Goal: Task Accomplishment & Management: Manage account settings

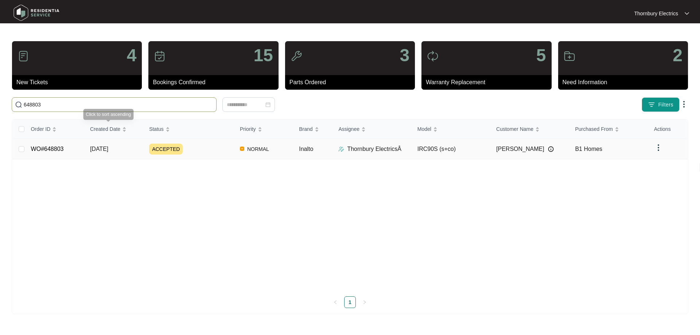
type input "648803"
click at [163, 145] on span "ACCEPTED" at bounding box center [166, 149] width 34 height 11
click at [166, 152] on span "ACCEPTED" at bounding box center [166, 149] width 34 height 11
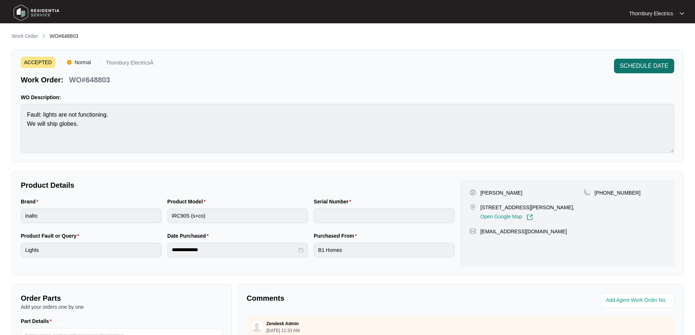
click at [653, 62] on span "SCHEDULE DATE" at bounding box center [644, 66] width 49 height 9
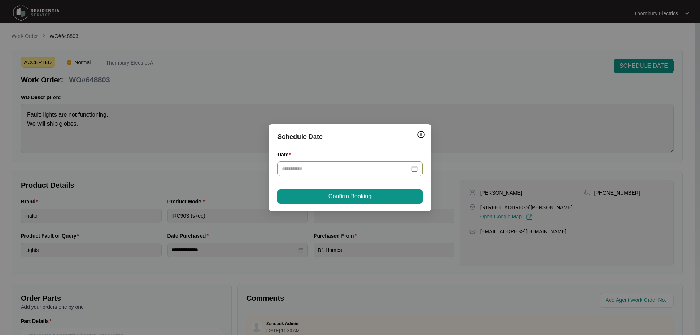
click at [420, 168] on div at bounding box center [350, 169] width 145 height 15
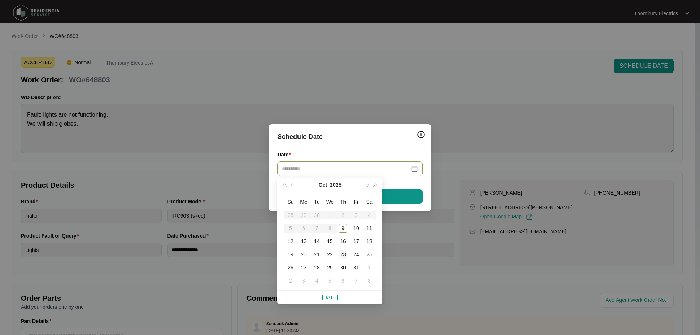
click at [341, 253] on div "23" at bounding box center [343, 254] width 9 height 9
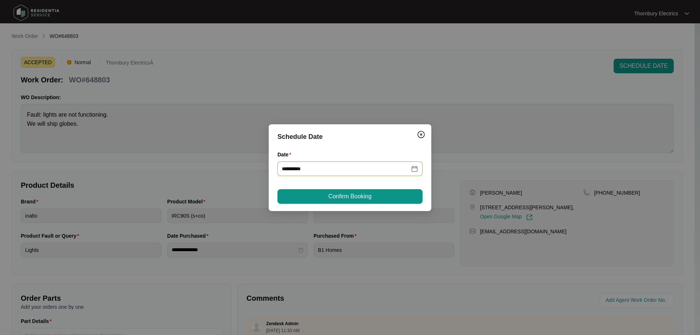
type input "**********"
click at [355, 197] on span "Confirm Booking" at bounding box center [350, 196] width 43 height 9
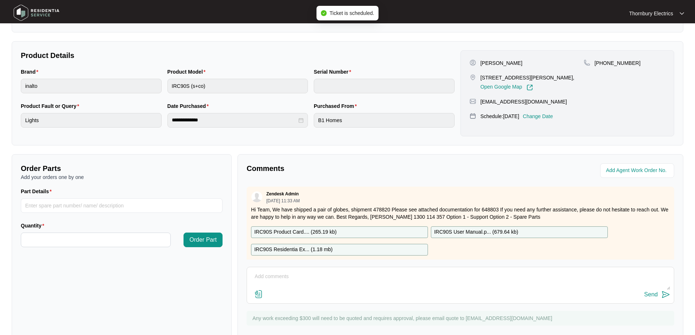
scroll to position [149, 0]
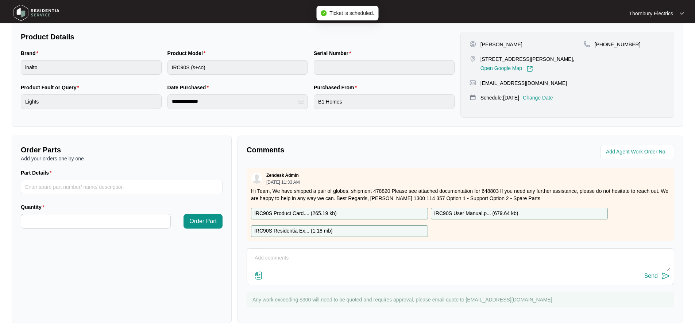
click at [324, 263] on textarea at bounding box center [460, 261] width 419 height 19
type textarea "H"
type textarea "Job scheduled for 23.10.2025"
click at [658, 281] on div "Job scheduled for 23.10.2025 Send" at bounding box center [460, 266] width 427 height 37
click at [660, 276] on button "Send" at bounding box center [657, 276] width 26 height 10
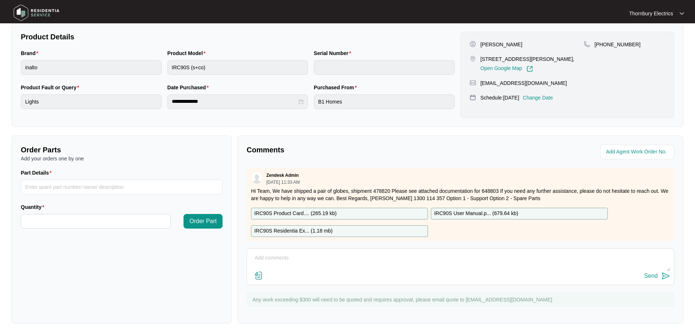
scroll to position [0, 0]
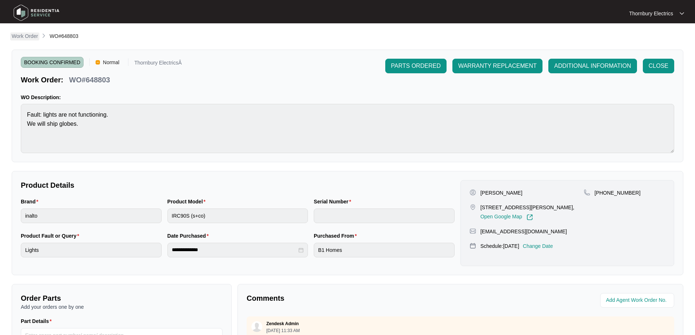
click at [24, 34] on p "Work Order" at bounding box center [25, 35] width 26 height 7
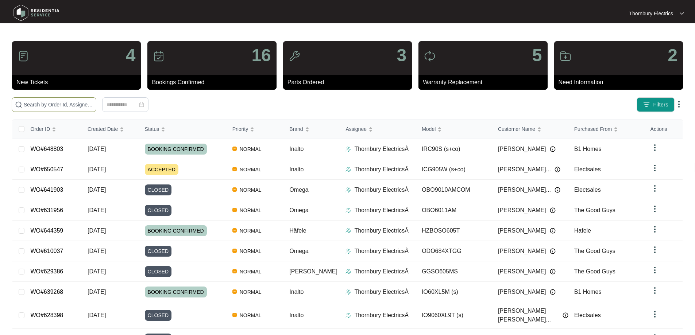
click at [60, 106] on input "text" at bounding box center [58, 105] width 69 height 8
paste input "628098"
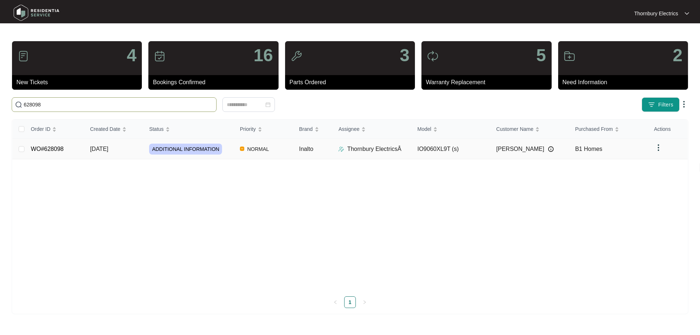
type input "628098"
click at [174, 150] on span "ADDITIONAL INFORMATION" at bounding box center [185, 149] width 73 height 11
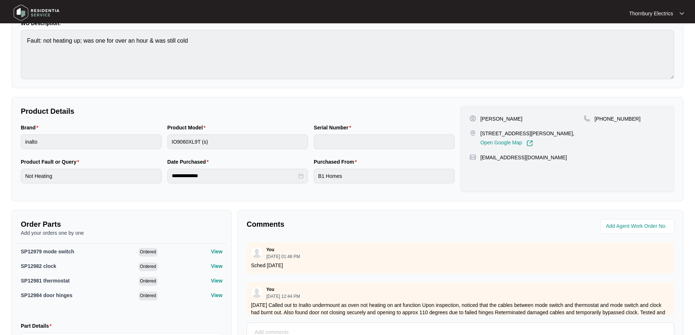
scroll to position [150, 0]
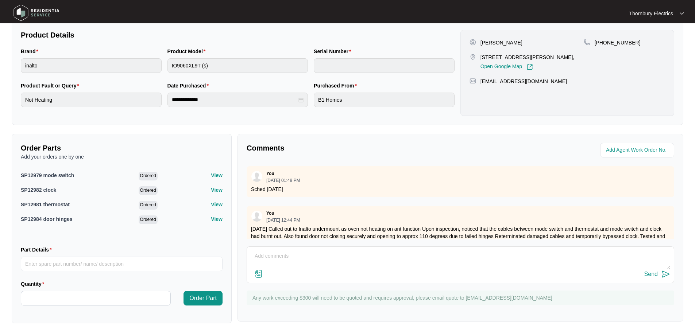
click at [360, 249] on div "Send" at bounding box center [460, 265] width 427 height 37
click at [354, 255] on textarea at bounding box center [460, 260] width 419 height 19
type textarea "Sheduled for 23.10.2025"
click at [657, 275] on div "Send" at bounding box center [650, 274] width 13 height 7
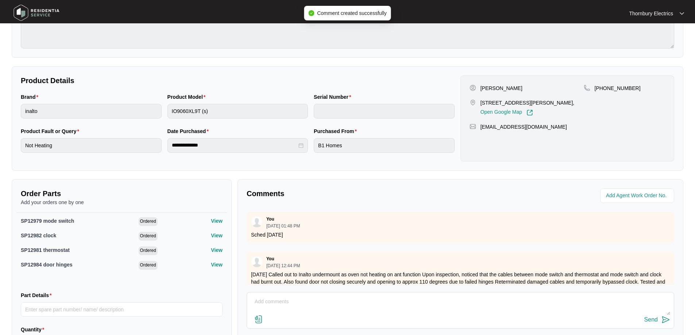
scroll to position [0, 0]
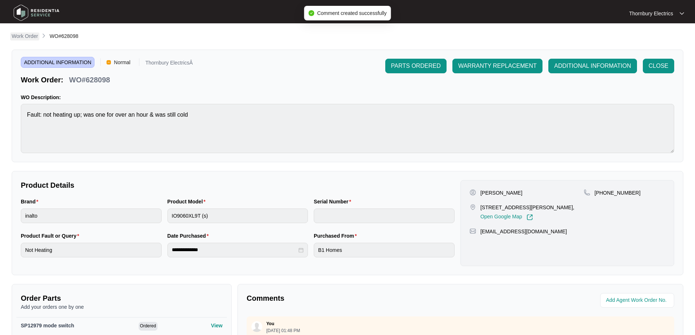
click at [29, 39] on p "Work Order" at bounding box center [25, 35] width 26 height 7
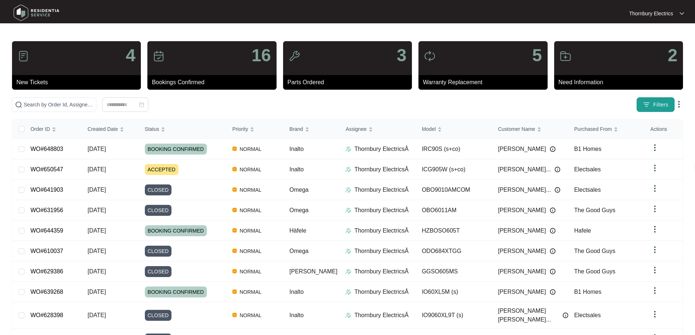
click at [659, 107] on span "Filters" at bounding box center [660, 105] width 15 height 8
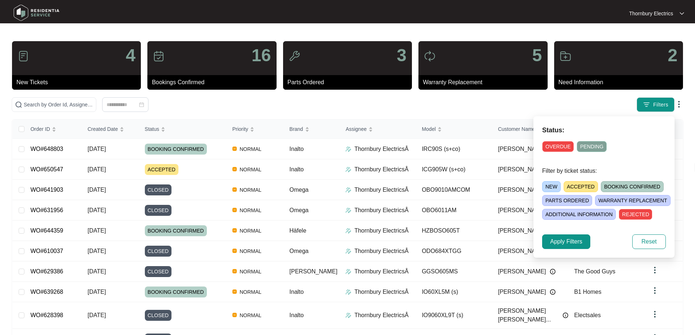
click at [574, 187] on span "ACCEPTED" at bounding box center [581, 186] width 34 height 11
click at [572, 245] on span "Apply Filters" at bounding box center [566, 241] width 32 height 9
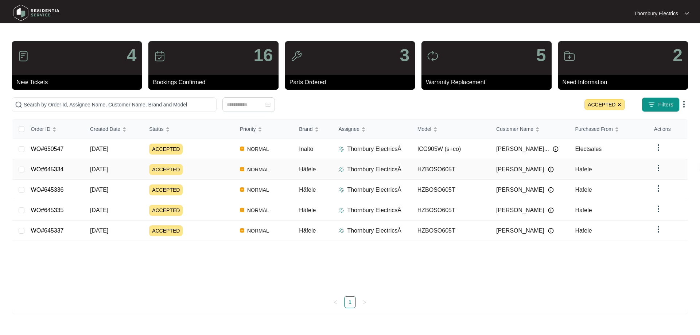
click at [50, 169] on link "WO#645334" at bounding box center [47, 169] width 33 height 6
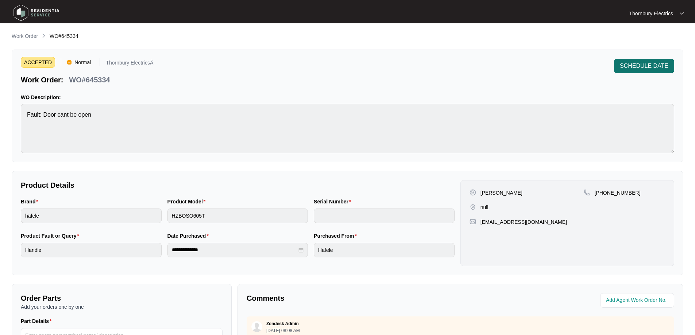
click at [657, 66] on span "SCHEDULE DATE" at bounding box center [644, 66] width 49 height 9
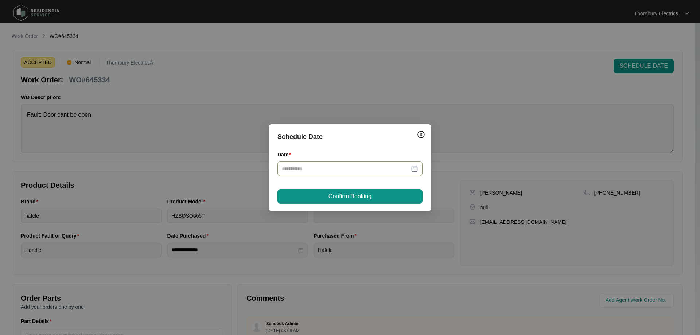
click at [417, 169] on div at bounding box center [350, 169] width 136 height 8
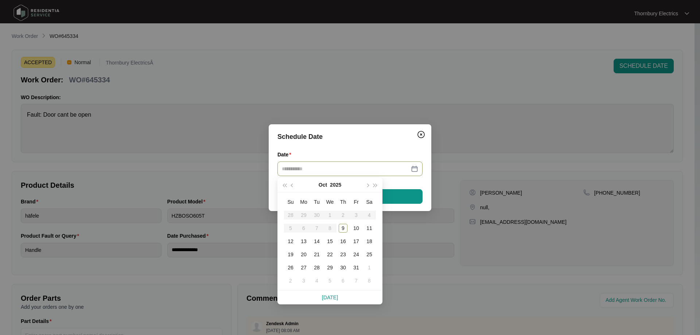
click at [316, 228] on table "Su Mo Tu We Th Fr Sa 28 29 30 1 2 3 4 5 6 7 8 9 10 11 12 13 14 15 16 17 18 19 2…" at bounding box center [330, 242] width 92 height 92
type input "**********"
click at [355, 213] on table "Su Mo Tu We Th Fr Sa 28 29 30 1 2 3 4 5 6 7 8 9 10 11 12 13 14 15 16 17 18 19 2…" at bounding box center [330, 242] width 92 height 92
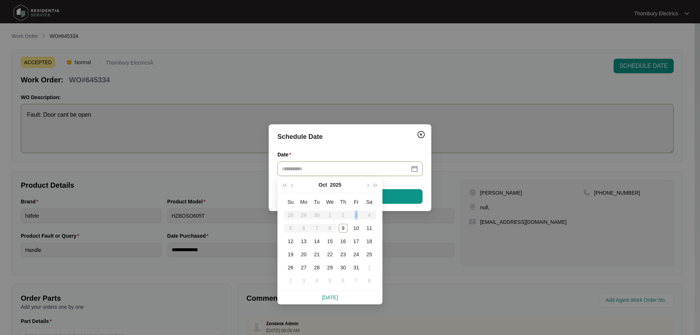
click at [426, 132] on span "Close" at bounding box center [421, 134] width 12 height 9
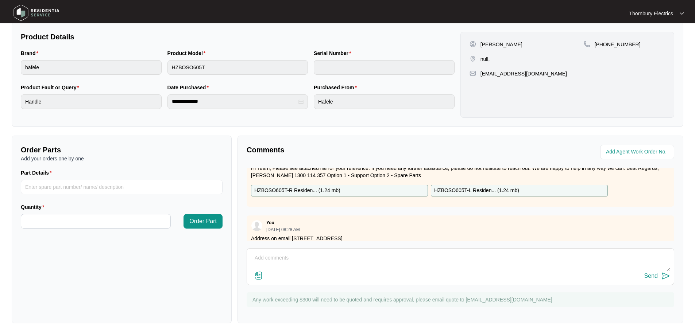
scroll to position [34, 0]
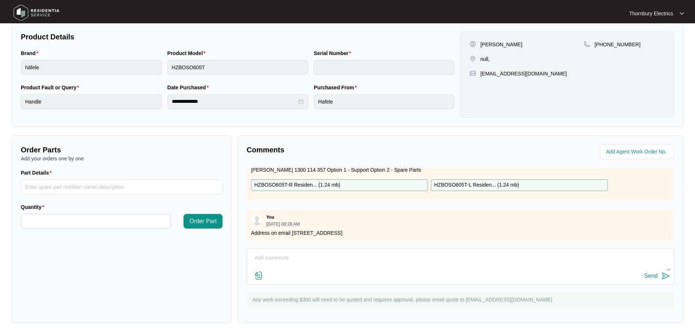
click at [300, 263] on textarea at bounding box center [460, 261] width 419 height 19
click at [328, 261] on textarea "Attended on 03.10.2025" at bounding box center [460, 261] width 419 height 19
paste textarea "have emailed Marina spreadsheet, waiting on them to advise on next steps"
drag, startPoint x: 442, startPoint y: 267, endPoint x: 238, endPoint y: 248, distance: 205.1
click at [238, 248] on div "Comments Zendesk Admin 09/26/2025 at 08:08 AM Hi Team, Please see attached file…" at bounding box center [460, 230] width 446 height 188
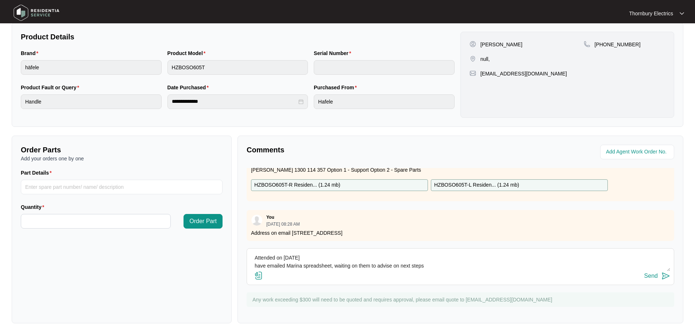
type textarea "Attended on 03.10.2025 have emailed Marina spreadsheet, waiting on them to advi…"
click at [648, 277] on div "Send" at bounding box center [650, 276] width 13 height 7
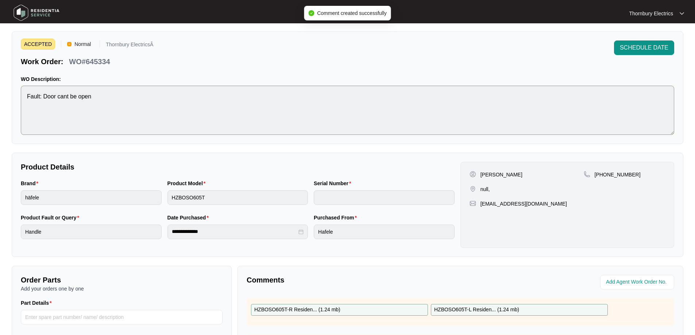
scroll to position [0, 0]
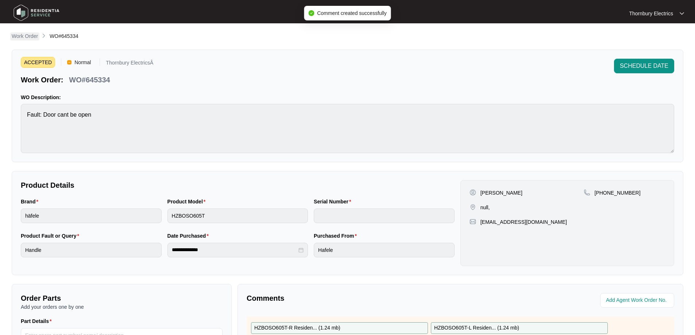
click at [30, 36] on p "Work Order" at bounding box center [25, 35] width 26 height 7
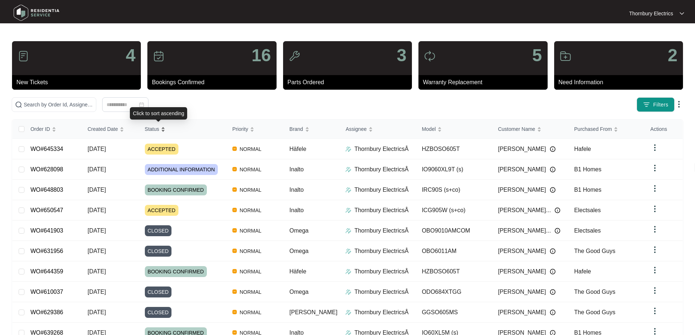
click at [165, 128] on div "Status" at bounding box center [155, 129] width 21 height 10
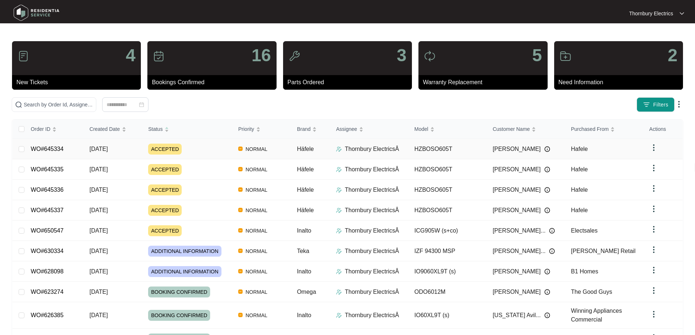
click at [51, 144] on td "WO#645334" at bounding box center [54, 149] width 59 height 20
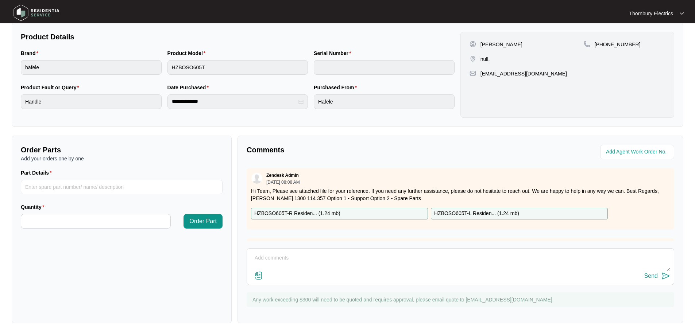
scroll to position [74, 0]
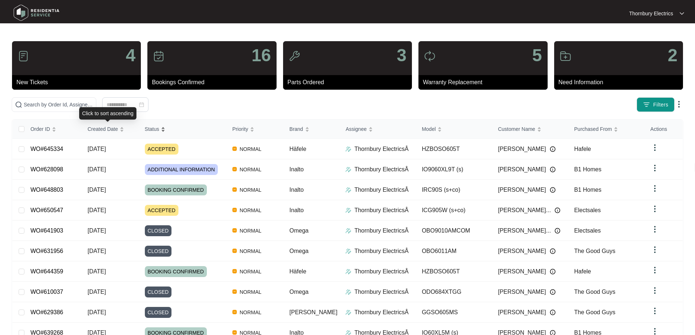
click at [151, 124] on div "Status" at bounding box center [155, 129] width 21 height 10
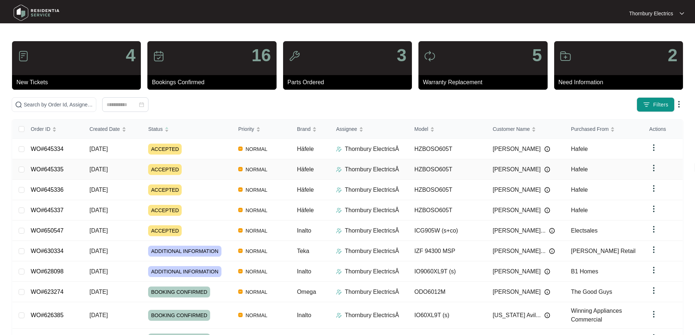
drag, startPoint x: 47, startPoint y: 167, endPoint x: 40, endPoint y: 174, distance: 9.8
drag, startPoint x: 40, startPoint y: 174, endPoint x: 36, endPoint y: 176, distance: 4.6
drag, startPoint x: 158, startPoint y: 168, endPoint x: 55, endPoint y: 168, distance: 102.5
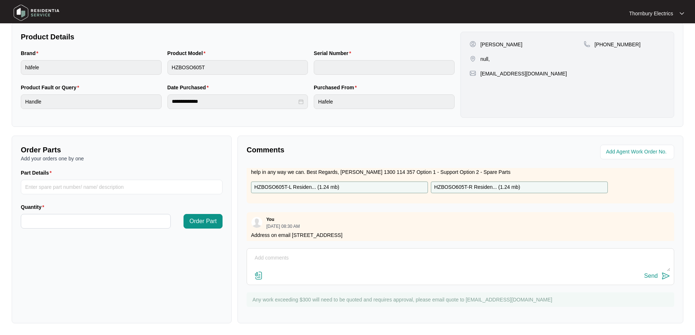
scroll to position [34, 0]
click at [319, 267] on textarea at bounding box center [460, 261] width 419 height 19
paste textarea "Attended on 03.10.2025 have emailed Marina spreadsheet, waiting on them to advi…"
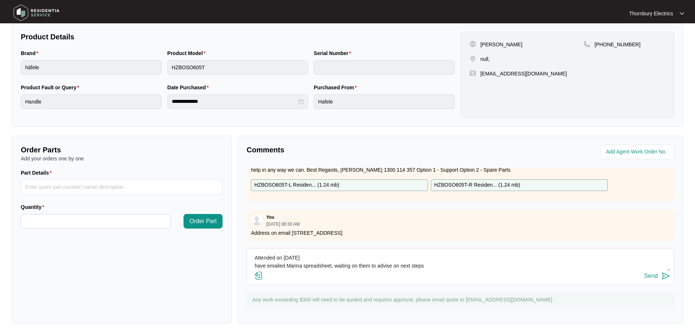
type textarea "Attended on 03.10.2025 have emailed Marina spreadsheet, waiting on them to advi…"
click at [661, 272] on button "Send" at bounding box center [657, 276] width 26 height 10
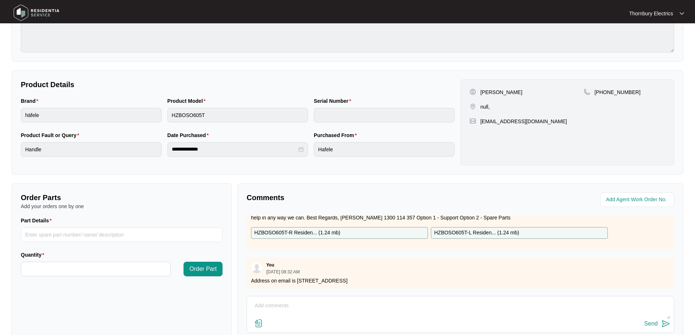
scroll to position [112, 0]
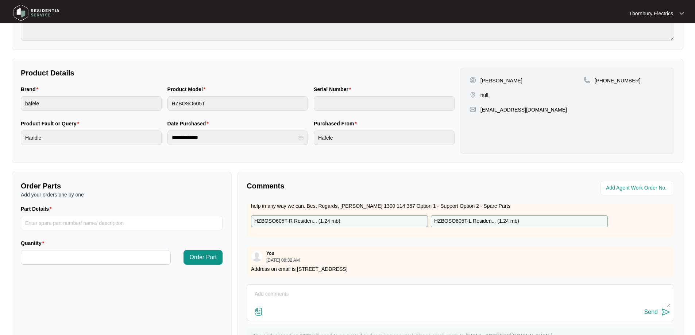
click at [282, 295] on textarea at bounding box center [460, 298] width 419 height 19
paste textarea "Attended on 03.10.2025 have emailed Marina spreadsheet, waiting on them to advi…"
type textarea "Attended on 03.10.2025 have emailed Marina spreadsheet, waiting on them to advi…"
click at [656, 315] on div "Send" at bounding box center [650, 312] width 13 height 7
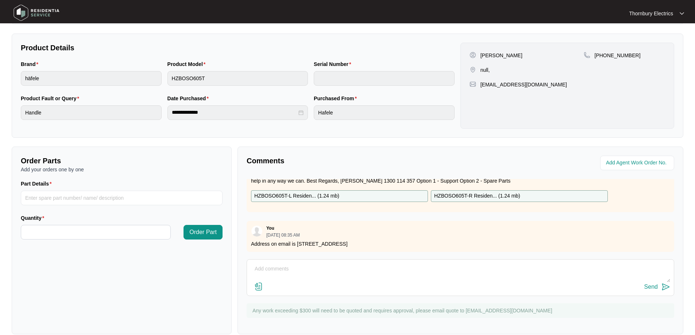
scroll to position [149, 0]
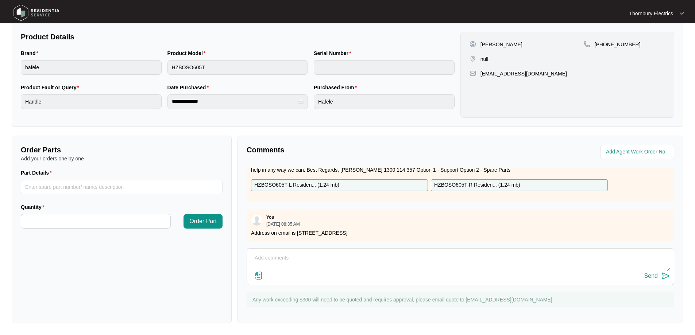
click at [379, 272] on div "Send" at bounding box center [460, 276] width 419 height 10
click at [328, 252] on textarea at bounding box center [460, 261] width 419 height 19
paste textarea "Attended on [DATE] have emailed Marina spreadsheet, waiting on them to advise o…"
type textarea "Attended on [DATE] have emailed Marina spreadsheet, waiting on them to advise o…"
click at [650, 273] on div "Send" at bounding box center [650, 276] width 13 height 7
